Goal: Task Accomplishment & Management: Use online tool/utility

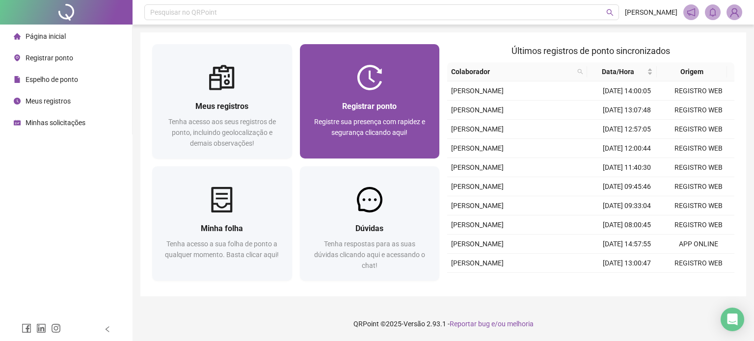
click at [367, 66] on img at bounding box center [370, 78] width 26 height 26
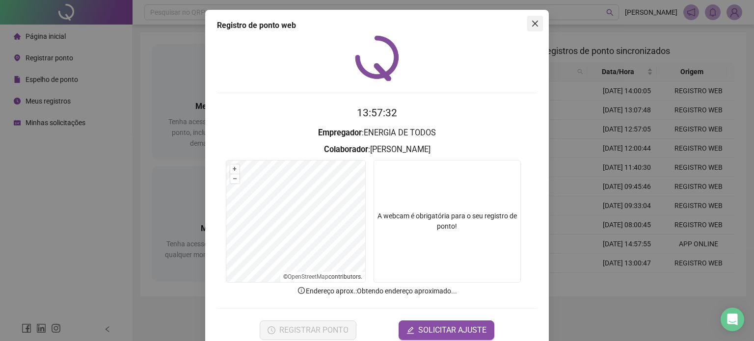
click at [535, 25] on span "Close" at bounding box center [536, 24] width 16 height 8
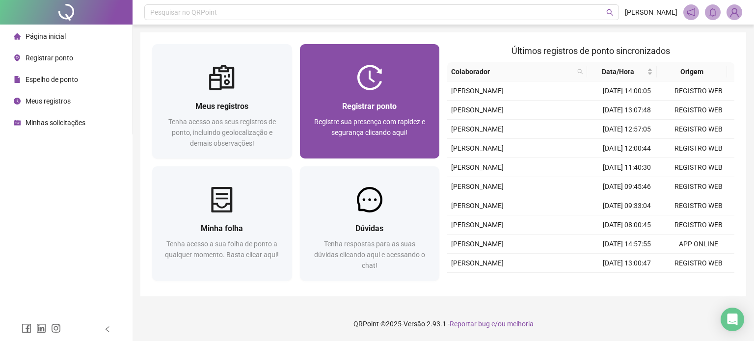
click at [400, 93] on div "Registrar ponto Registre sua presença com rapidez e segurança clicando aqui!" at bounding box center [370, 124] width 140 height 68
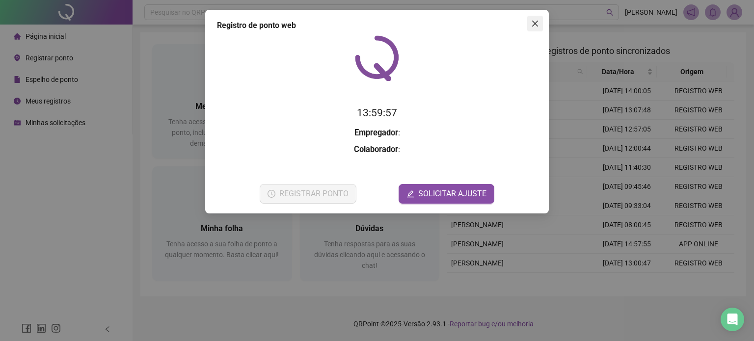
click at [536, 23] on span "Close" at bounding box center [536, 24] width 16 height 8
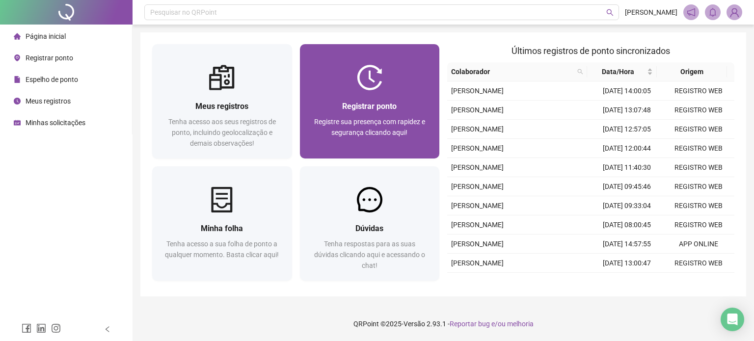
click at [345, 106] on span "Registrar ponto" at bounding box center [369, 106] width 55 height 9
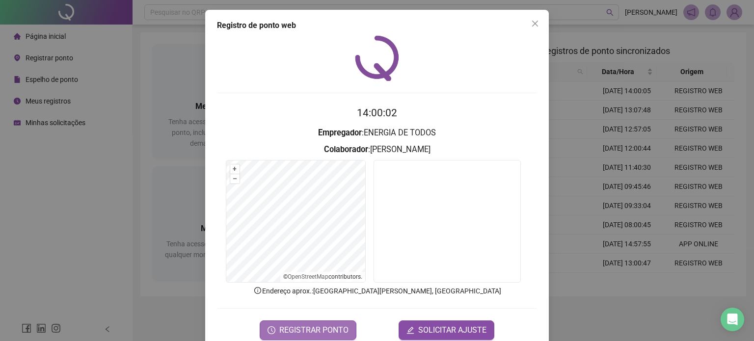
click at [331, 331] on span "REGISTRAR PONTO" at bounding box center [313, 331] width 69 height 12
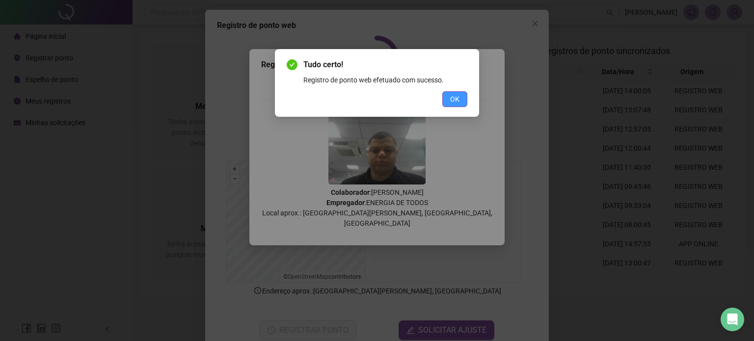
click at [457, 98] on span "OK" at bounding box center [454, 99] width 9 height 11
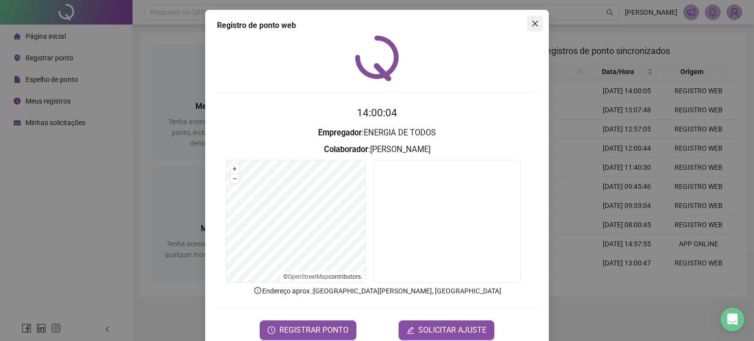
click at [532, 24] on icon "close" at bounding box center [535, 24] width 6 height 6
